Goal: Information Seeking & Learning: Learn about a topic

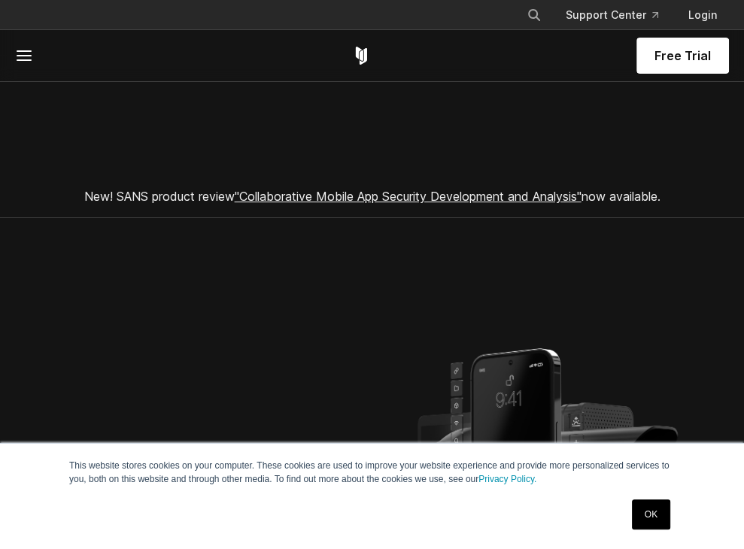
click at [19, 52] on icon at bounding box center [24, 56] width 18 height 18
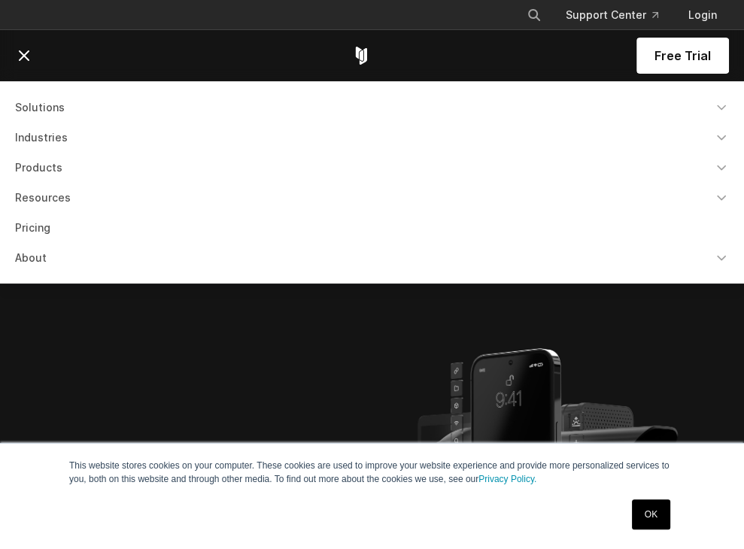
click at [35, 261] on link "About" at bounding box center [372, 257] width 732 height 27
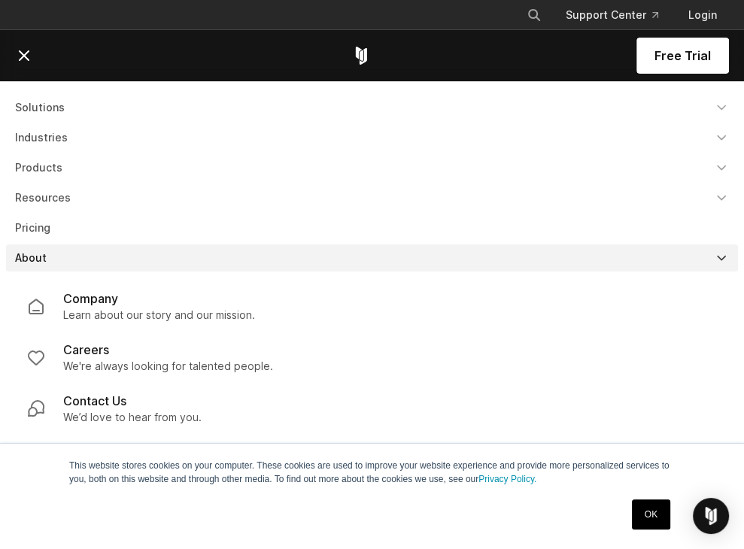
click at [117, 311] on p "Learn about our story and our mission." at bounding box center [159, 315] width 192 height 15
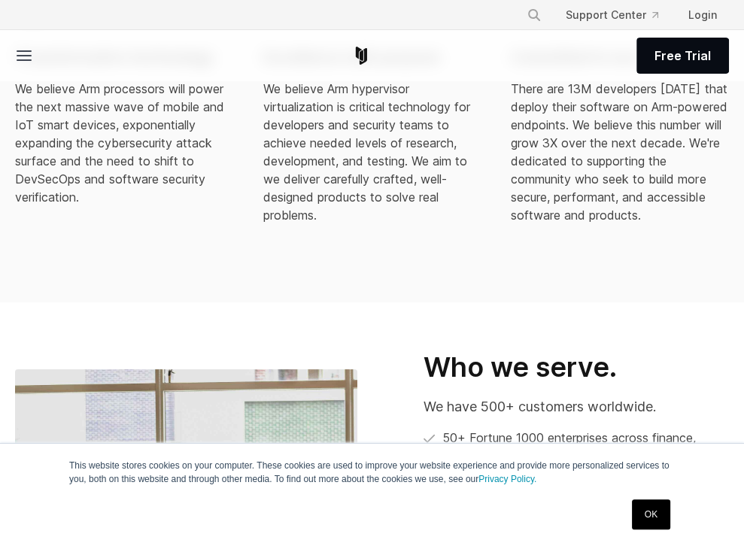
click at [635, 511] on link "OK" at bounding box center [651, 514] width 38 height 30
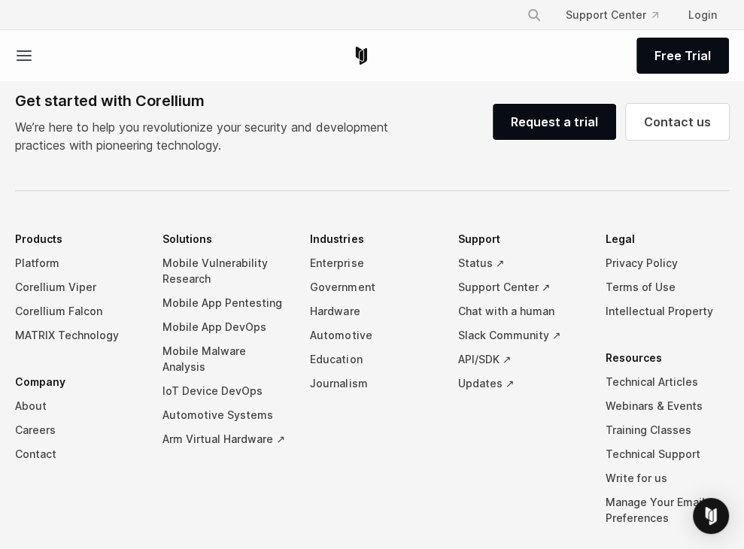
scroll to position [2430, 0]
